Goal: Transaction & Acquisition: Purchase product/service

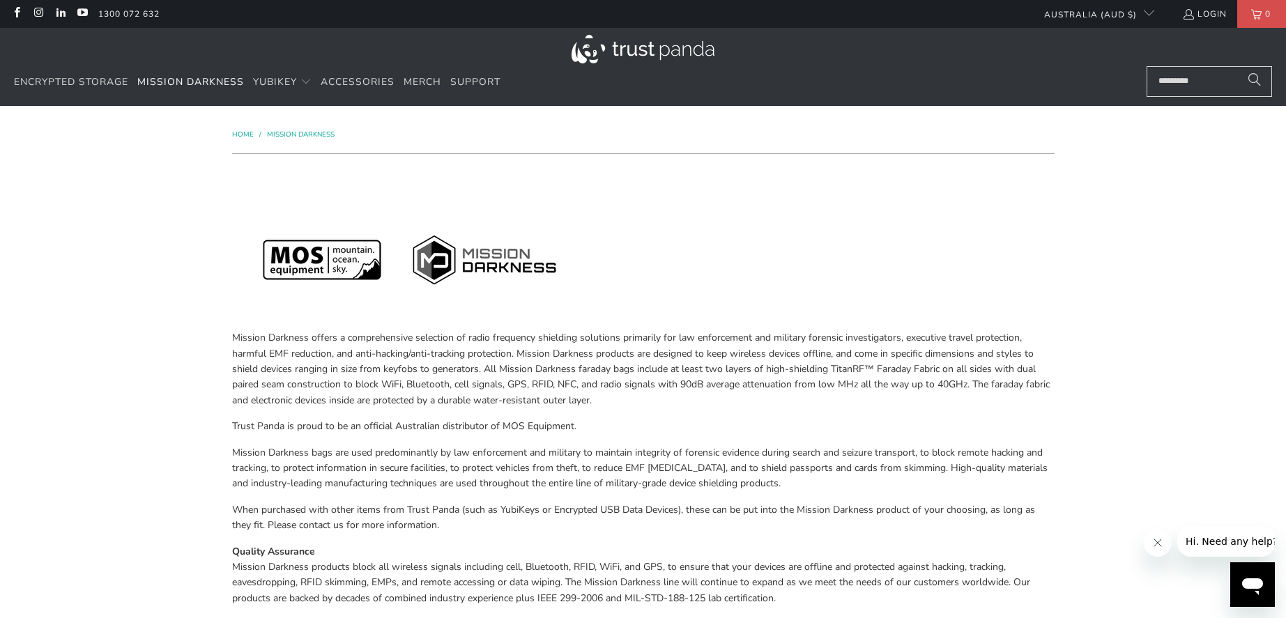
click at [1228, 80] on input "Search..." at bounding box center [1209, 81] width 125 height 31
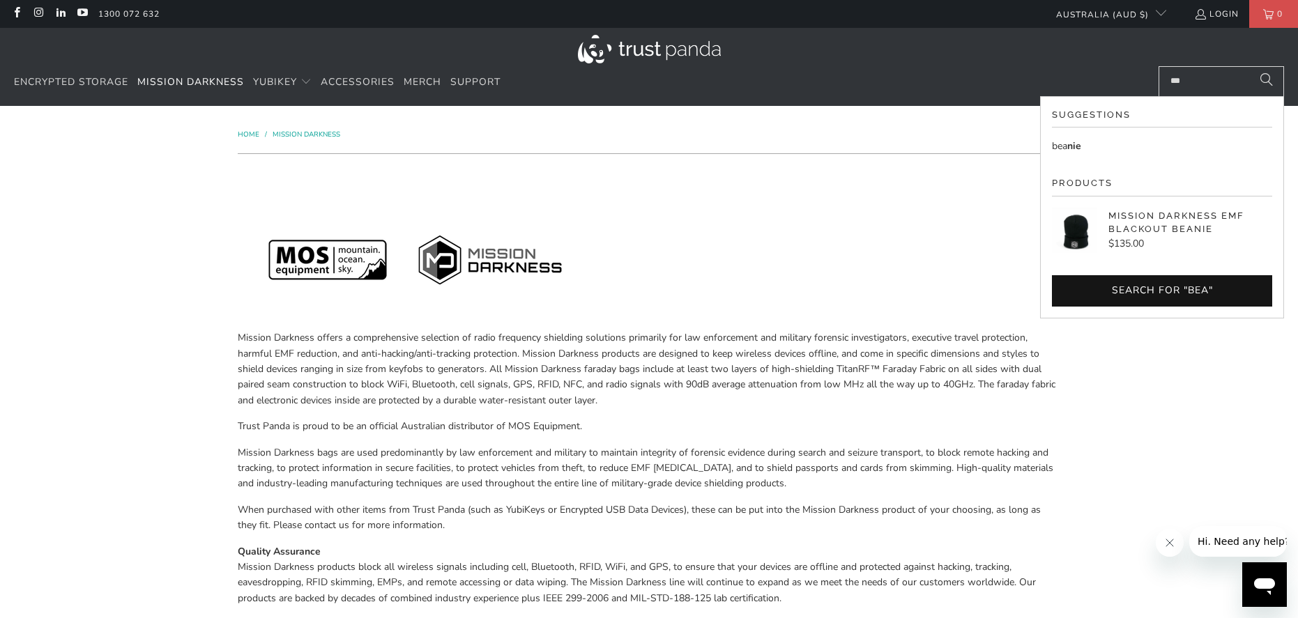
type input "***"
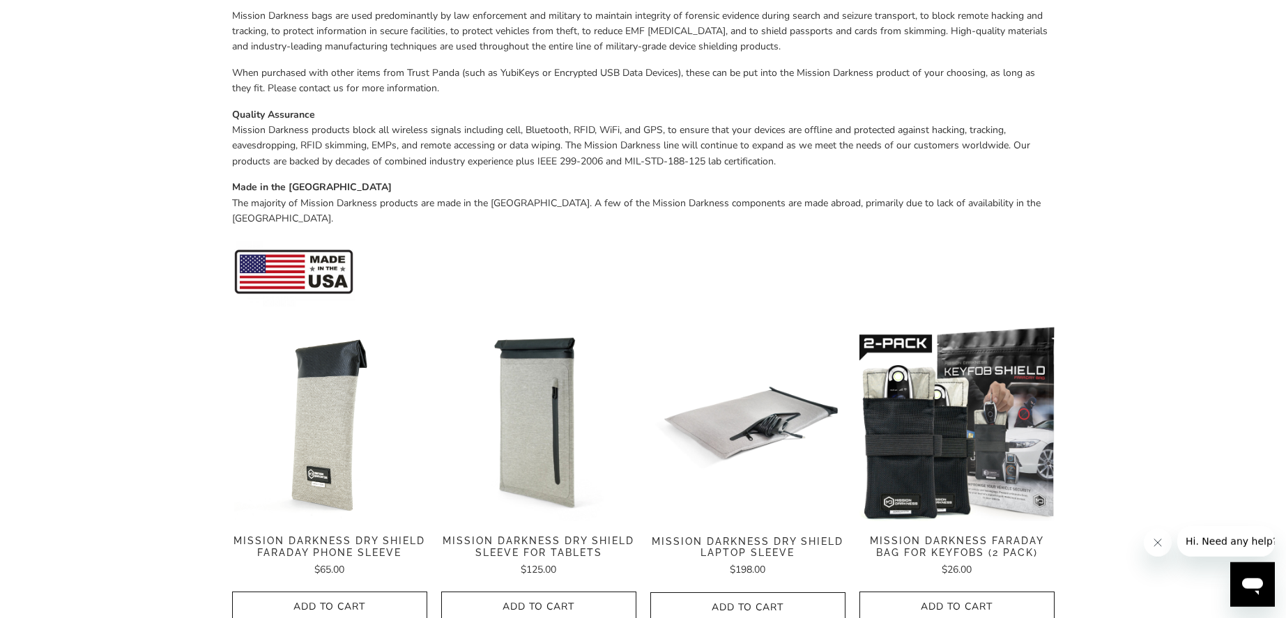
scroll to position [498, 0]
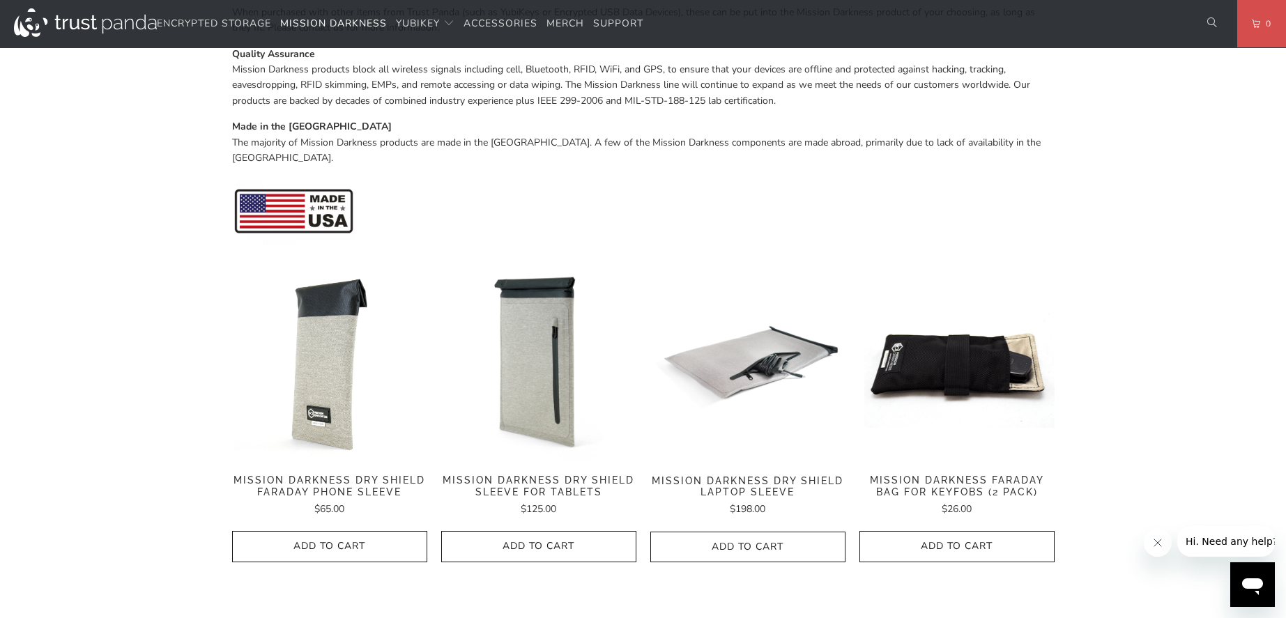
click at [969, 339] on img at bounding box center [956, 363] width 195 height 195
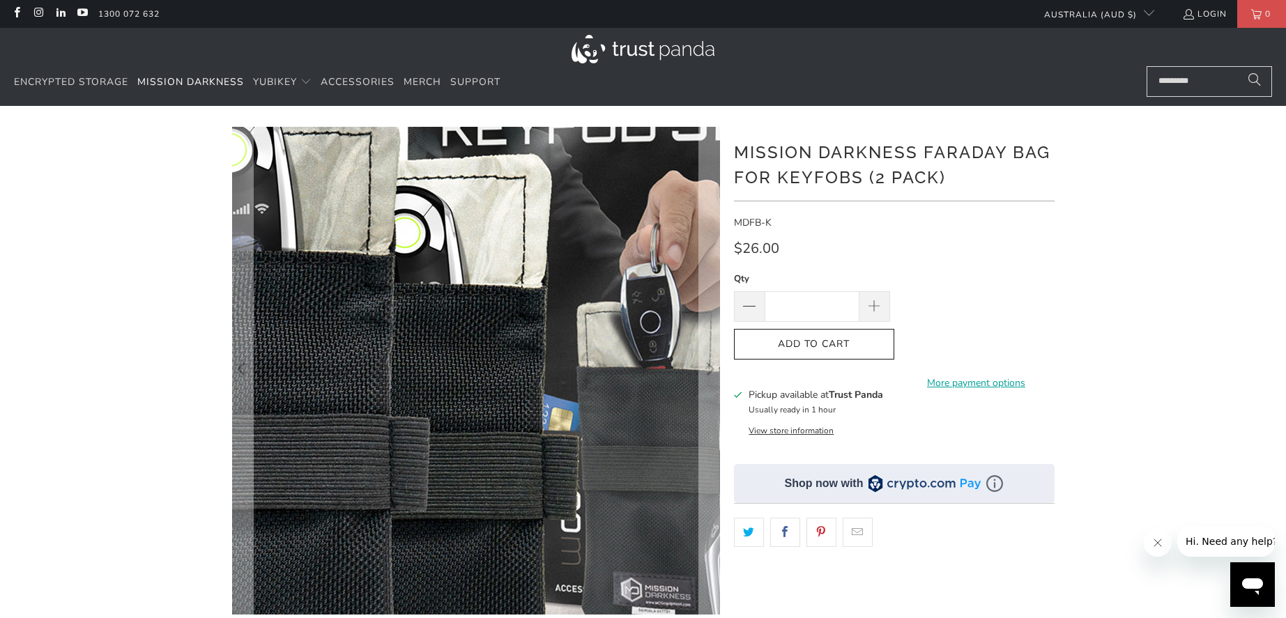
click at [448, 377] on img at bounding box center [498, 365] width 892 height 892
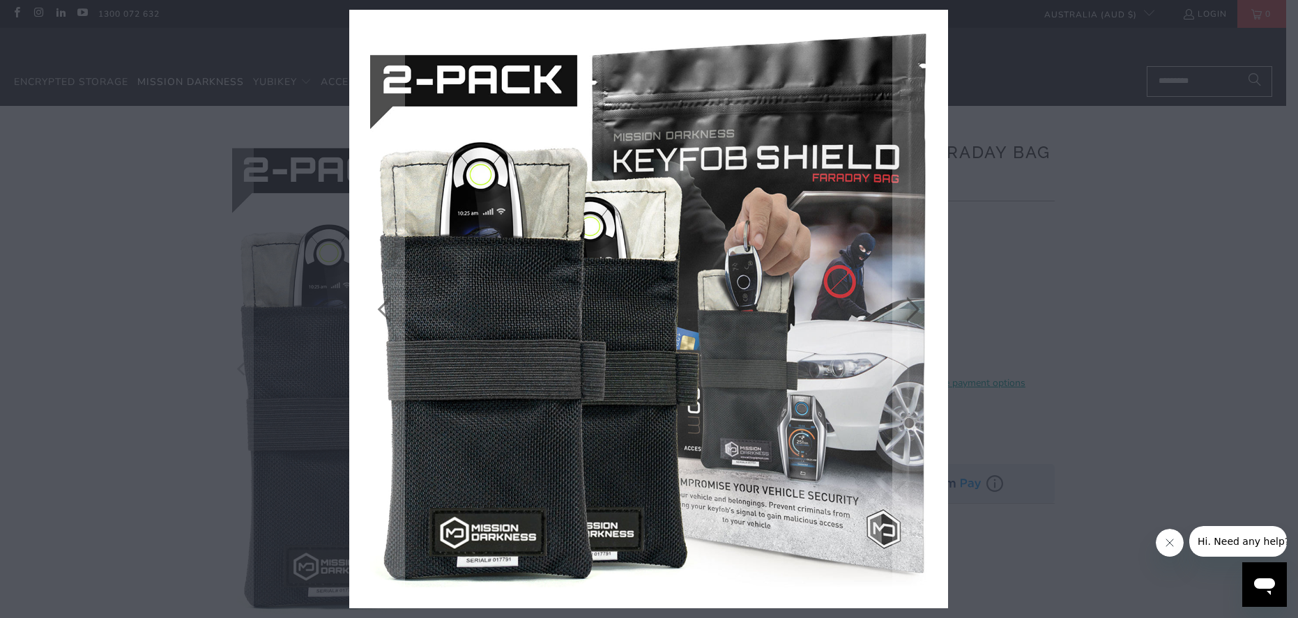
click at [935, 26] on icon "close" at bounding box center [933, 25] width 20 height 20
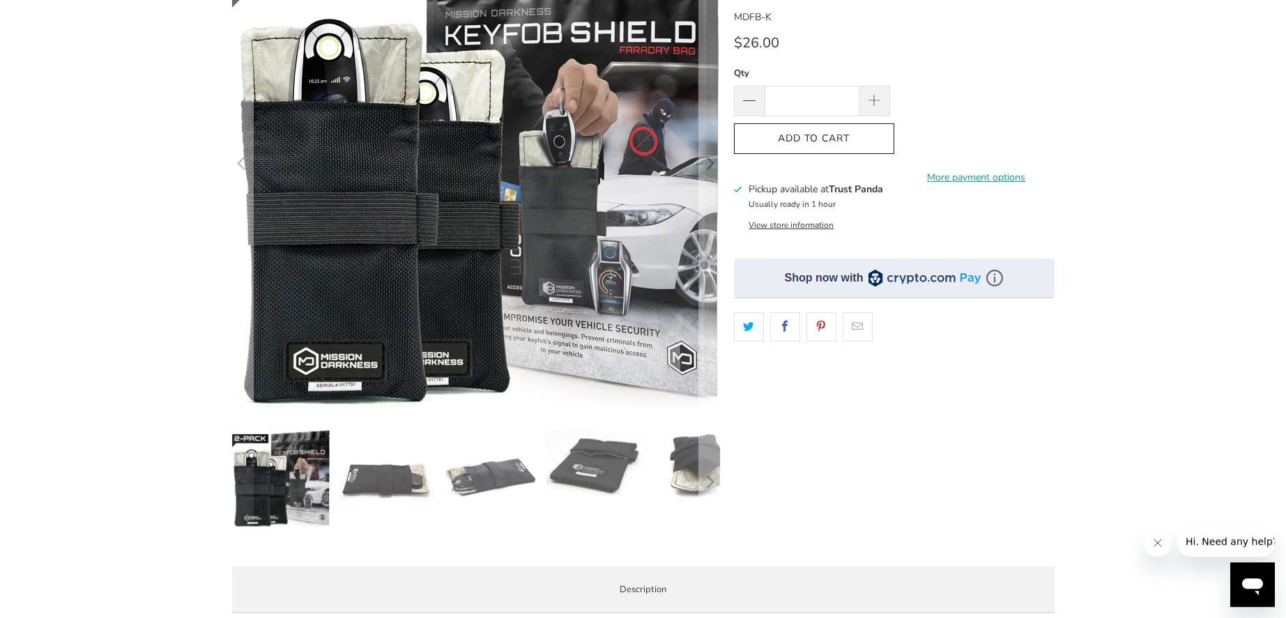
scroll to position [284, 0]
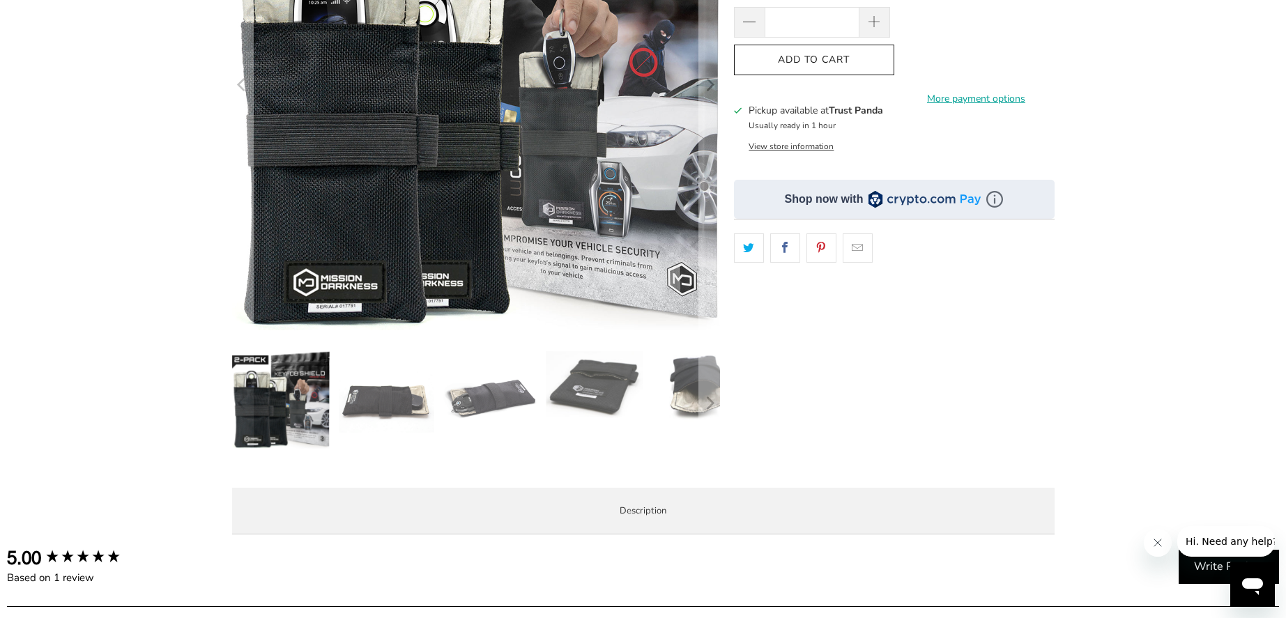
click at [391, 400] on img at bounding box center [386, 400] width 98 height 98
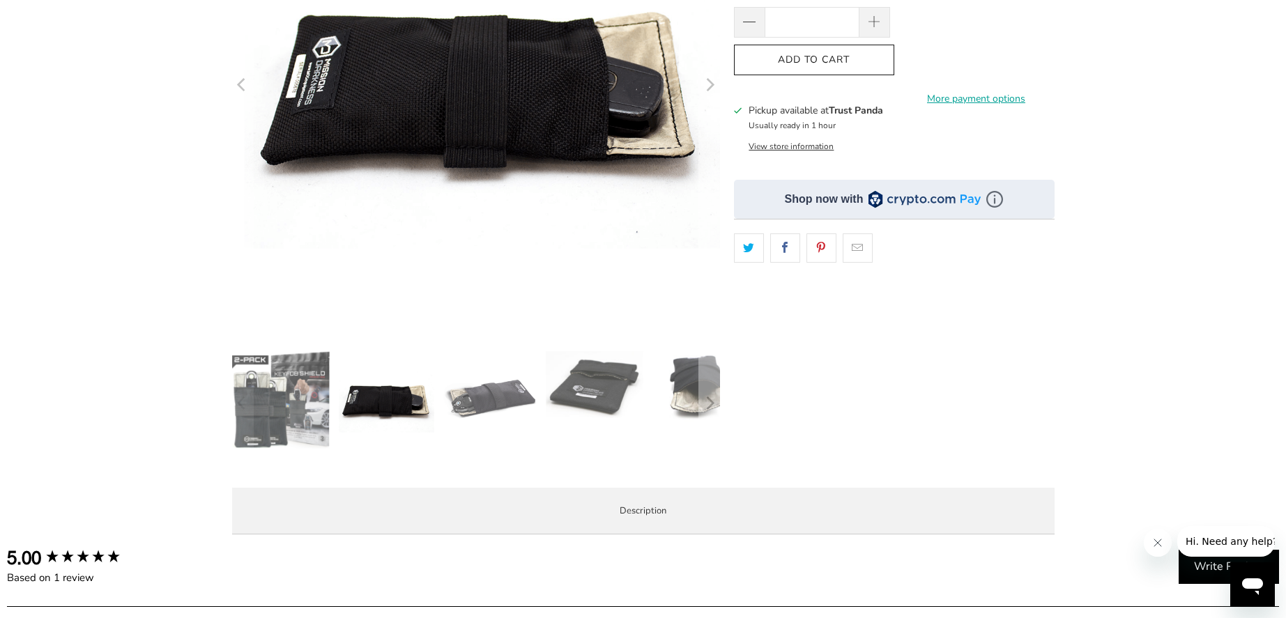
click at [500, 392] on img at bounding box center [490, 400] width 98 height 98
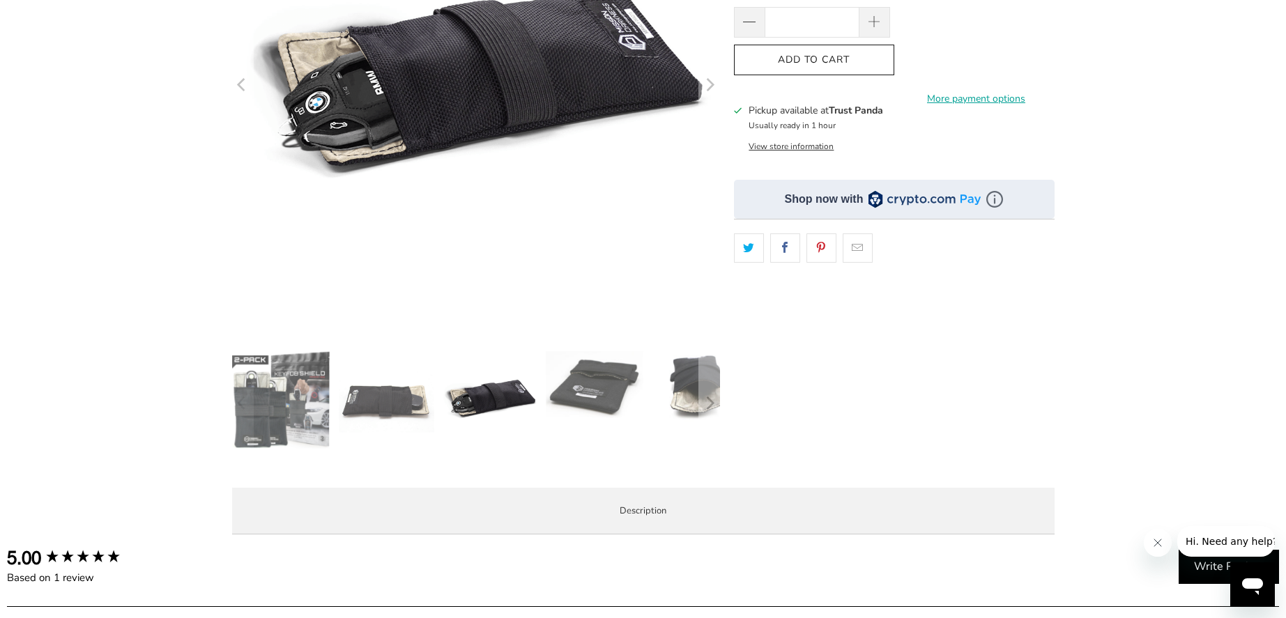
click at [588, 392] on img at bounding box center [595, 384] width 98 height 67
